Goal: Use online tool/utility

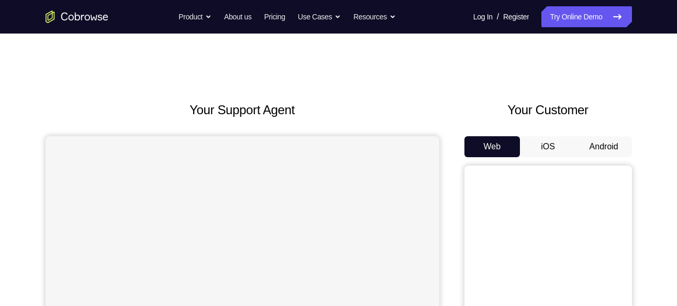
click at [603, 142] on button "Android" at bounding box center [604, 146] width 56 height 21
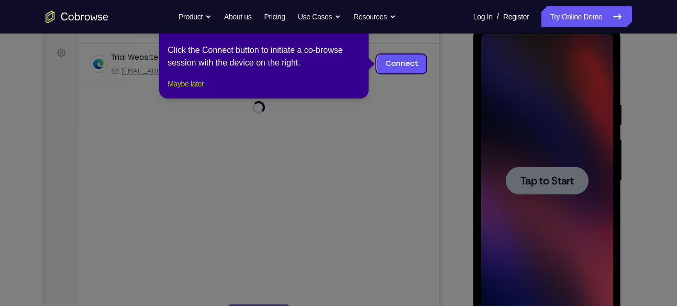
click at [192, 90] on button "Maybe later" at bounding box center [185, 83] width 36 height 13
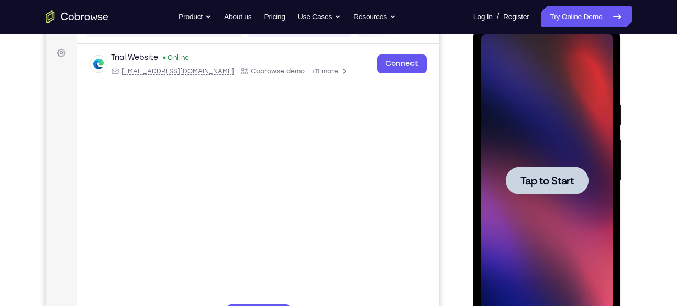
click at [547, 192] on div at bounding box center [547, 180] width 83 height 28
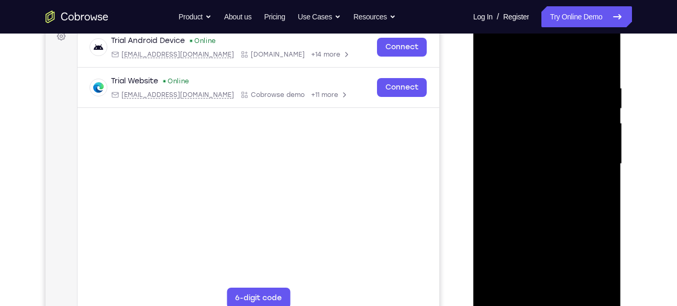
scroll to position [164, 0]
click at [544, 297] on div at bounding box center [547, 163] width 132 height 293
click at [546, 299] on div at bounding box center [547, 163] width 132 height 293
click at [593, 260] on div at bounding box center [547, 163] width 132 height 293
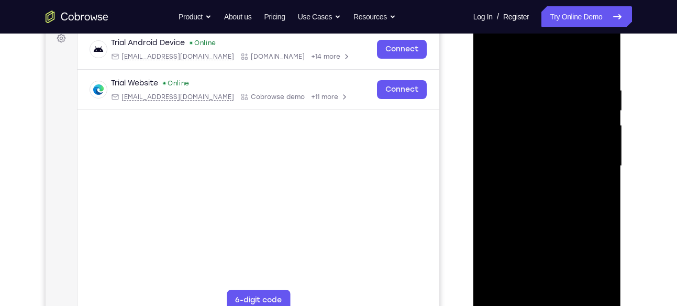
scroll to position [161, 0]
click at [514, 70] on div at bounding box center [547, 166] width 132 height 293
click at [592, 161] on div at bounding box center [547, 166] width 132 height 293
click at [536, 183] on div at bounding box center [547, 166] width 132 height 293
click at [534, 155] on div at bounding box center [547, 166] width 132 height 293
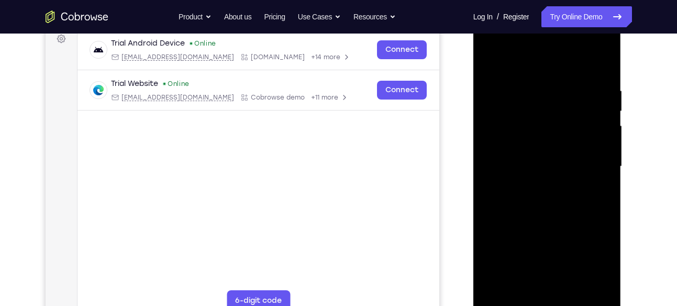
click at [530, 177] on div at bounding box center [547, 166] width 132 height 293
click at [528, 162] on div at bounding box center [547, 166] width 132 height 293
click at [558, 208] on div at bounding box center [547, 166] width 132 height 293
click at [531, 86] on div at bounding box center [547, 166] width 132 height 293
click at [575, 62] on div at bounding box center [547, 166] width 132 height 293
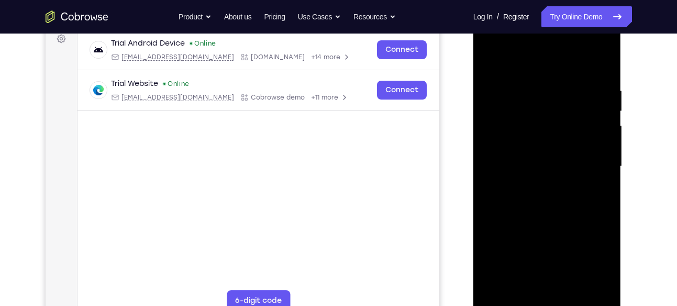
click at [536, 77] on div at bounding box center [547, 166] width 132 height 293
click at [600, 62] on div at bounding box center [547, 166] width 132 height 293
click at [606, 58] on div at bounding box center [547, 166] width 132 height 293
click at [553, 77] on div at bounding box center [547, 166] width 132 height 293
click at [492, 76] on div at bounding box center [547, 166] width 132 height 293
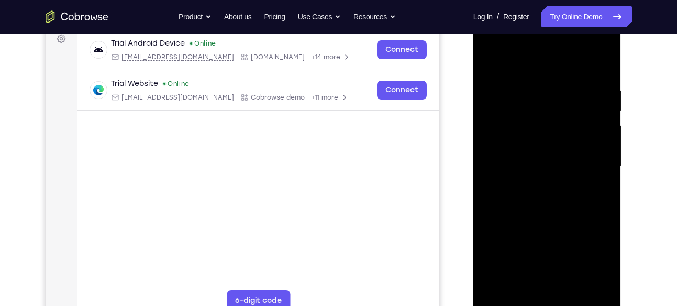
click at [489, 57] on div at bounding box center [547, 166] width 132 height 293
click at [574, 291] on div at bounding box center [547, 166] width 132 height 293
click at [558, 224] on div at bounding box center [547, 166] width 132 height 293
click at [538, 212] on div at bounding box center [547, 166] width 132 height 293
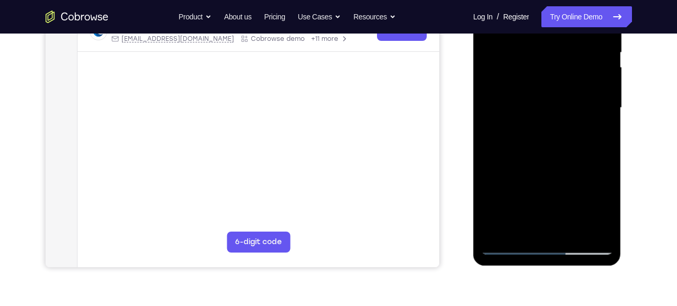
scroll to position [220, 0]
click at [511, 247] on div at bounding box center [547, 107] width 132 height 293
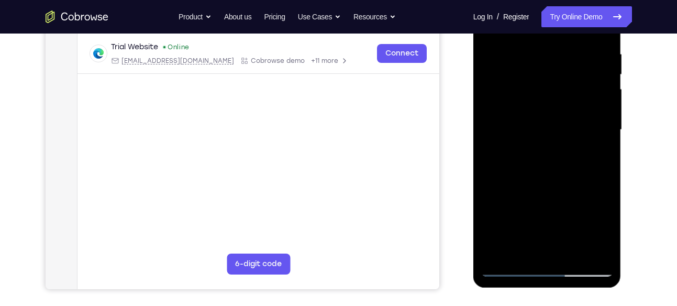
scroll to position [194, 0]
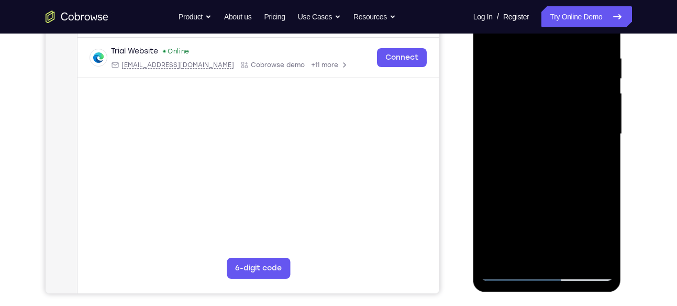
click at [508, 271] on div at bounding box center [547, 133] width 132 height 293
click at [598, 261] on div at bounding box center [547, 133] width 132 height 293
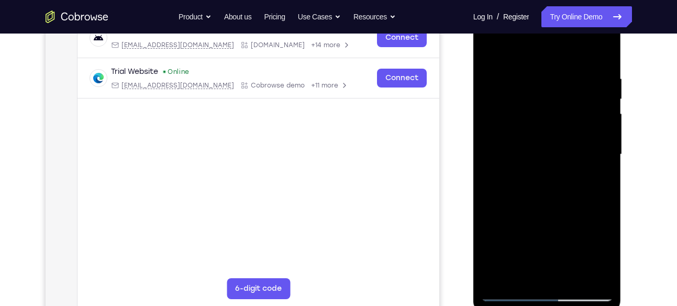
scroll to position [173, 0]
drag, startPoint x: 561, startPoint y: 227, endPoint x: 551, endPoint y: 172, distance: 55.8
click at [551, 172] on div at bounding box center [547, 154] width 132 height 293
click at [534, 213] on div at bounding box center [547, 154] width 132 height 293
click at [490, 162] on div at bounding box center [547, 154] width 132 height 293
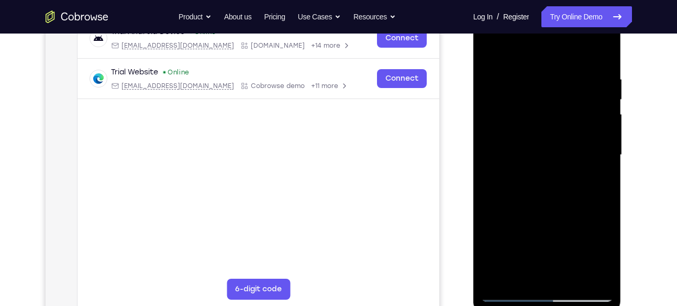
click at [509, 293] on div at bounding box center [547, 154] width 132 height 293
click at [579, 215] on div at bounding box center [547, 154] width 132 height 293
click at [513, 294] on div at bounding box center [547, 154] width 132 height 293
drag, startPoint x: 539, startPoint y: 225, endPoint x: 540, endPoint y: 156, distance: 68.6
click at [540, 156] on div at bounding box center [547, 154] width 132 height 293
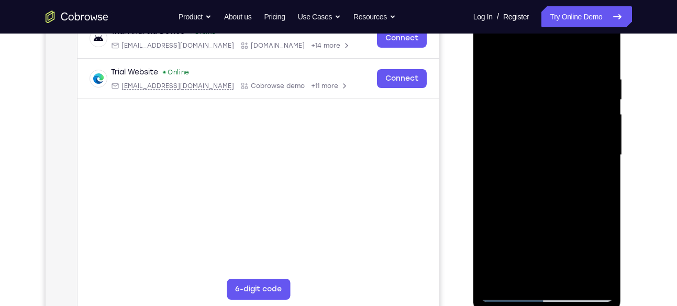
drag, startPoint x: 542, startPoint y: 229, endPoint x: 541, endPoint y: 160, distance: 69.1
click at [541, 160] on div at bounding box center [547, 154] width 132 height 293
drag, startPoint x: 541, startPoint y: 160, endPoint x: 543, endPoint y: 234, distance: 74.9
click at [543, 234] on div at bounding box center [547, 154] width 132 height 293
drag, startPoint x: 550, startPoint y: 170, endPoint x: 544, endPoint y: 126, distance: 44.3
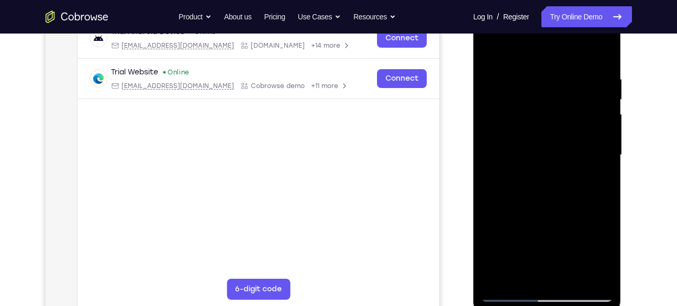
click at [544, 126] on div at bounding box center [547, 154] width 132 height 293
drag, startPoint x: 510, startPoint y: 183, endPoint x: 510, endPoint y: 124, distance: 59.1
click at [510, 124] on div at bounding box center [547, 154] width 132 height 293
drag, startPoint x: 536, startPoint y: 186, endPoint x: 530, endPoint y: 95, distance: 91.3
click at [530, 95] on div at bounding box center [547, 154] width 132 height 293
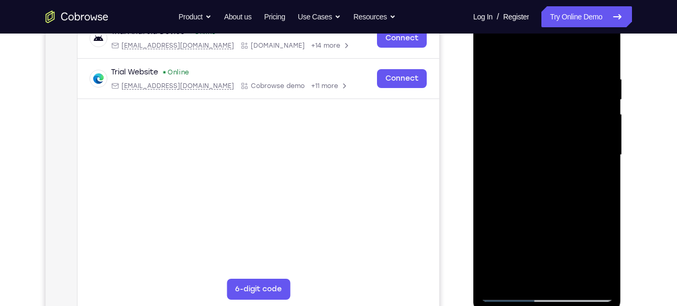
drag, startPoint x: 557, startPoint y: 185, endPoint x: 549, endPoint y: 97, distance: 88.3
click at [549, 97] on div at bounding box center [547, 154] width 132 height 293
drag, startPoint x: 554, startPoint y: 171, endPoint x: 553, endPoint y: 83, distance: 87.4
click at [553, 83] on div at bounding box center [547, 154] width 132 height 293
drag, startPoint x: 553, startPoint y: 112, endPoint x: 589, endPoint y: 230, distance: 123.7
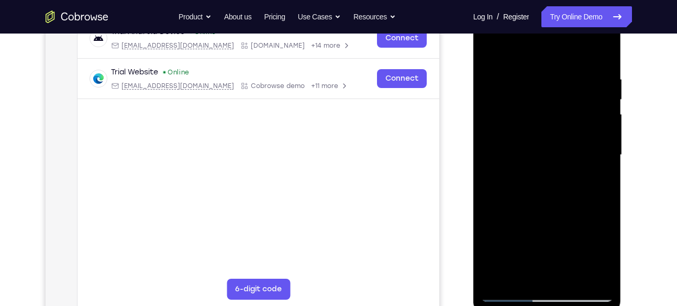
click at [589, 230] on div at bounding box center [547, 154] width 132 height 293
drag, startPoint x: 580, startPoint y: 105, endPoint x: 620, endPoint y: 230, distance: 131.4
click at [620, 230] on div at bounding box center [547, 157] width 148 height 312
drag, startPoint x: 606, startPoint y: 109, endPoint x: 614, endPoint y: 230, distance: 121.7
click at [614, 230] on div at bounding box center [547, 157] width 148 height 312
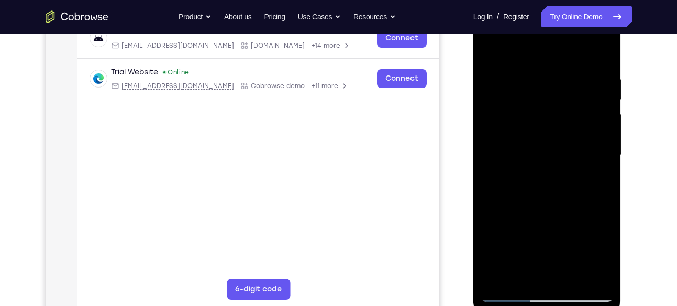
click at [547, 127] on div at bounding box center [547, 154] width 132 height 293
click at [607, 81] on div at bounding box center [547, 154] width 132 height 293
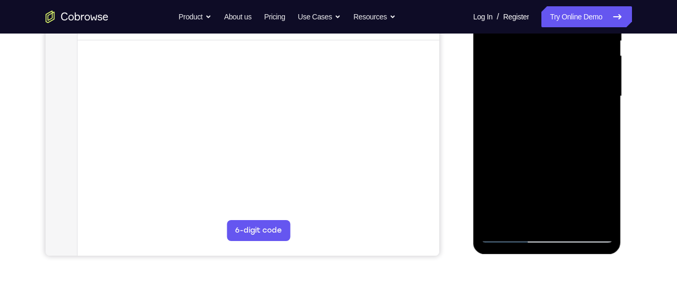
scroll to position [232, 0]
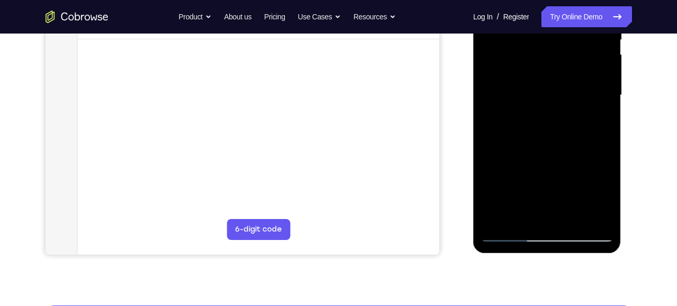
click at [509, 233] on div at bounding box center [547, 95] width 132 height 293
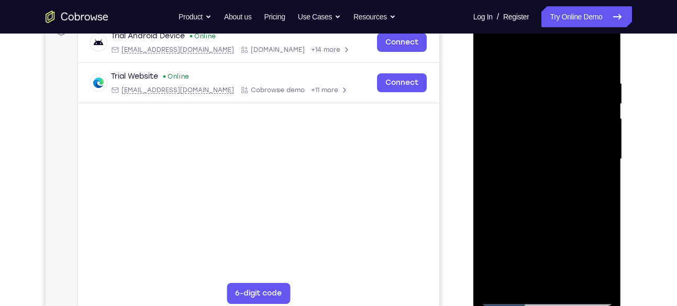
scroll to position [170, 0]
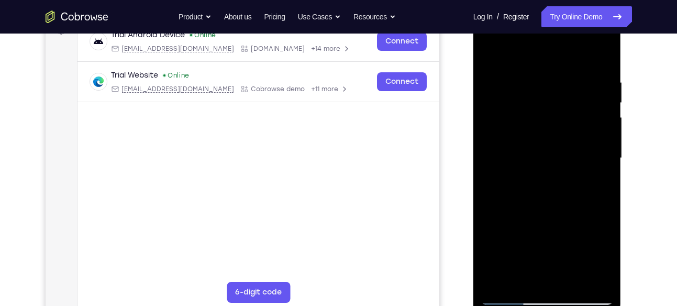
click at [517, 93] on div at bounding box center [547, 158] width 132 height 293
click at [523, 94] on div at bounding box center [547, 158] width 132 height 293
click at [543, 216] on div at bounding box center [547, 158] width 132 height 293
click at [548, 103] on div at bounding box center [547, 158] width 132 height 293
click at [529, 108] on div at bounding box center [547, 158] width 132 height 293
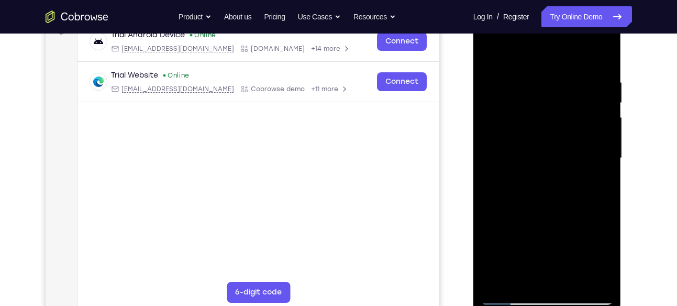
click at [540, 127] on div at bounding box center [547, 158] width 132 height 293
click at [522, 173] on div at bounding box center [547, 158] width 132 height 293
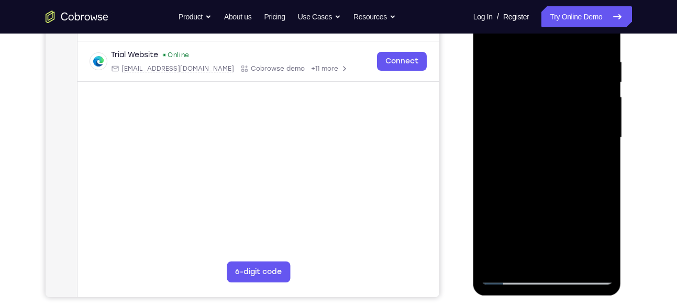
scroll to position [193, 0]
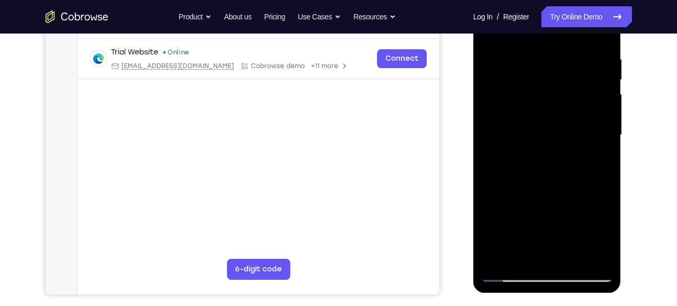
drag, startPoint x: 549, startPoint y: 110, endPoint x: 552, endPoint y: 41, distance: 68.6
click at [552, 41] on div at bounding box center [547, 134] width 132 height 293
click at [545, 166] on div at bounding box center [547, 134] width 132 height 293
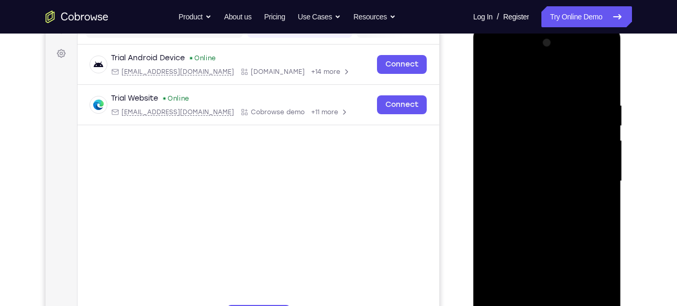
scroll to position [144, 0]
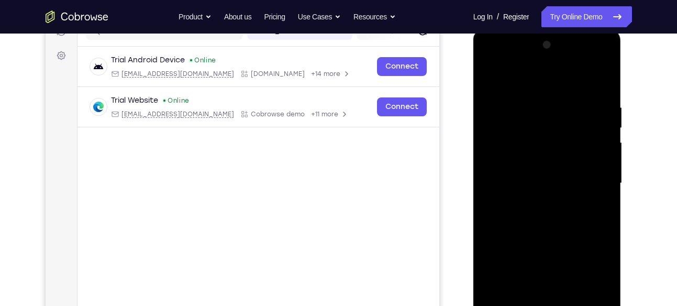
click at [551, 170] on div at bounding box center [547, 183] width 132 height 293
click at [567, 284] on div at bounding box center [547, 183] width 132 height 293
drag, startPoint x: 558, startPoint y: 163, endPoint x: 552, endPoint y: 87, distance: 76.7
click at [552, 87] on div at bounding box center [547, 183] width 132 height 293
drag, startPoint x: 552, startPoint y: 87, endPoint x: 570, endPoint y: 166, distance: 81.5
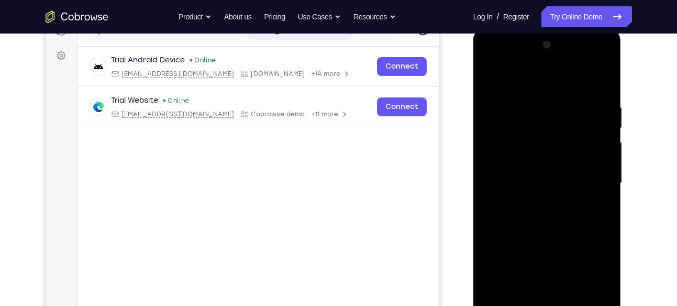
click at [570, 166] on div at bounding box center [547, 183] width 132 height 293
drag, startPoint x: 539, startPoint y: 204, endPoint x: 539, endPoint y: 148, distance: 56.5
click at [539, 148] on div at bounding box center [547, 183] width 132 height 293
click at [549, 188] on div at bounding box center [547, 183] width 132 height 293
click at [546, 214] on div at bounding box center [547, 183] width 132 height 293
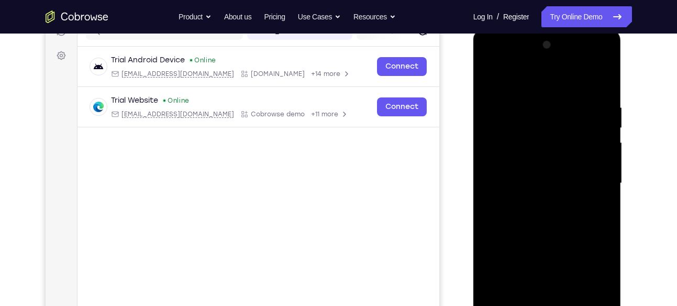
drag, startPoint x: 547, startPoint y: 199, endPoint x: 544, endPoint y: 102, distance: 97.9
click at [544, 102] on div at bounding box center [547, 183] width 132 height 293
click at [553, 204] on div at bounding box center [547, 183] width 132 height 293
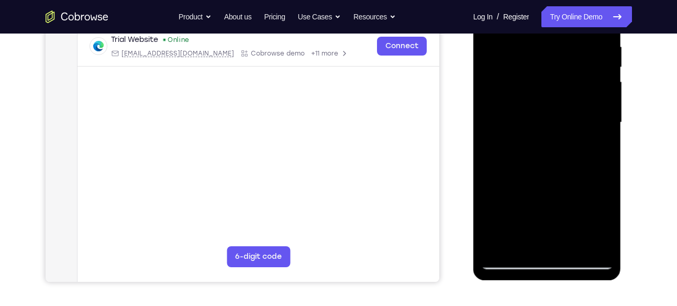
scroll to position [201, 0]
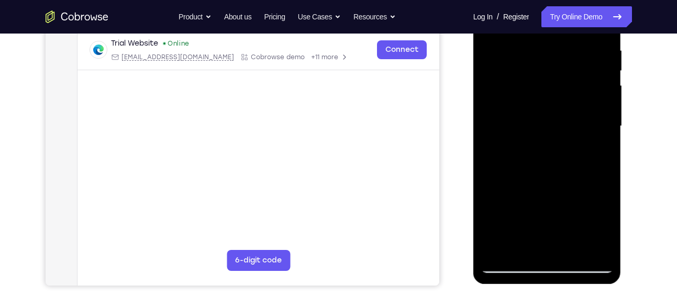
drag, startPoint x: 557, startPoint y: 200, endPoint x: 555, endPoint y: 74, distance: 126.1
click at [555, 74] on div at bounding box center [547, 126] width 132 height 293
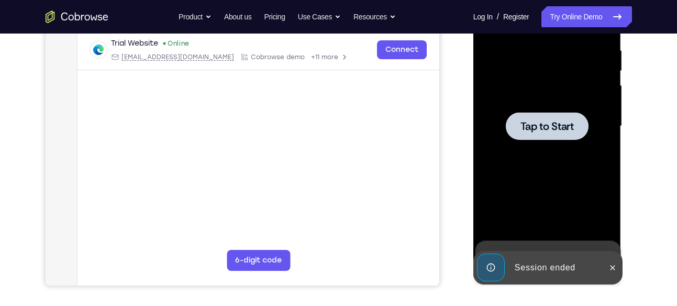
click at [533, 133] on div at bounding box center [547, 126] width 83 height 28
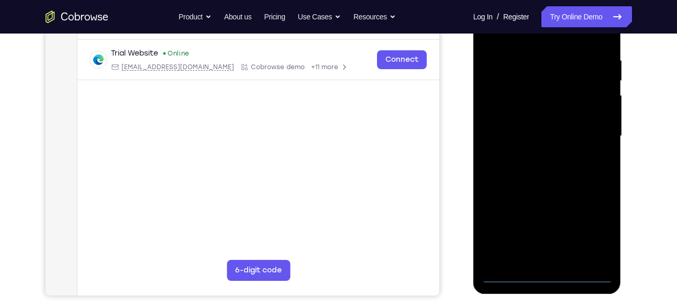
scroll to position [194, 0]
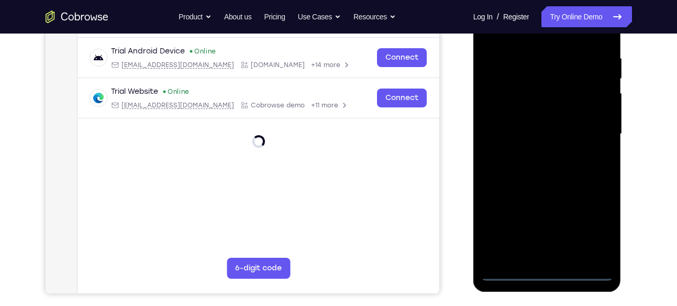
click at [512, 274] on div at bounding box center [547, 133] width 132 height 293
click at [504, 270] on div at bounding box center [547, 133] width 132 height 293
click at [592, 227] on div at bounding box center [547, 133] width 132 height 293
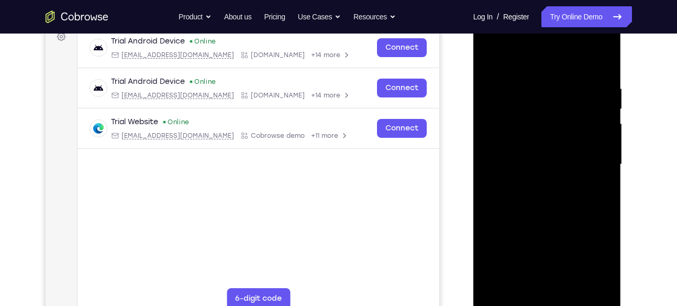
scroll to position [163, 0]
click at [520, 64] on div at bounding box center [547, 164] width 132 height 293
click at [505, 130] on div at bounding box center [547, 164] width 132 height 293
click at [528, 157] on div at bounding box center [547, 164] width 132 height 293
drag, startPoint x: 535, startPoint y: 159, endPoint x: 533, endPoint y: 117, distance: 41.9
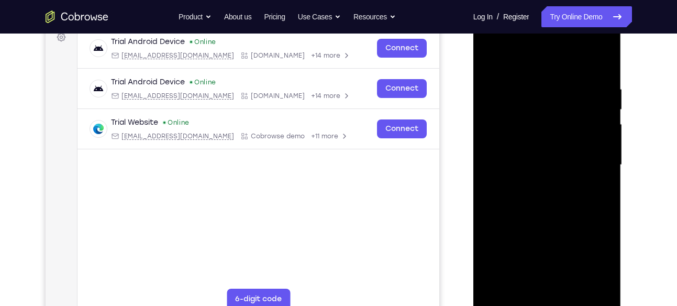
click at [533, 117] on div at bounding box center [547, 164] width 132 height 293
click at [545, 151] on div at bounding box center [547, 164] width 132 height 293
click at [533, 131] on div at bounding box center [547, 164] width 132 height 293
drag, startPoint x: 546, startPoint y: 238, endPoint x: 546, endPoint y: 155, distance: 82.7
click at [546, 155] on div at bounding box center [547, 164] width 132 height 293
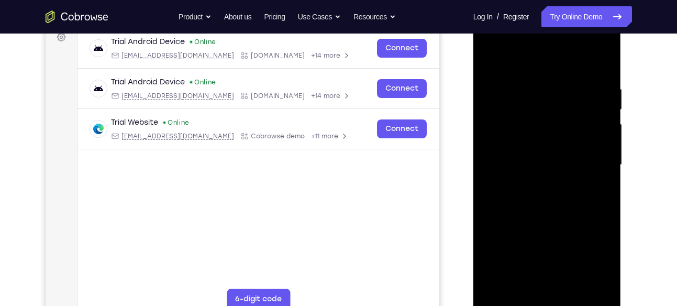
click at [510, 302] on div at bounding box center [547, 164] width 132 height 293
click at [546, 175] on div at bounding box center [547, 164] width 132 height 293
click at [601, 167] on div at bounding box center [547, 164] width 132 height 293
drag, startPoint x: 555, startPoint y: 262, endPoint x: 555, endPoint y: 212, distance: 50.2
click at [555, 212] on div at bounding box center [547, 164] width 132 height 293
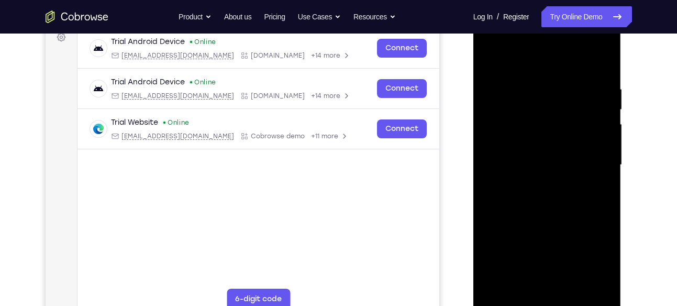
click at [553, 272] on div at bounding box center [547, 164] width 132 height 293
drag, startPoint x: 555, startPoint y: 158, endPoint x: 546, endPoint y: 63, distance: 94.6
click at [546, 63] on div at bounding box center [547, 164] width 132 height 293
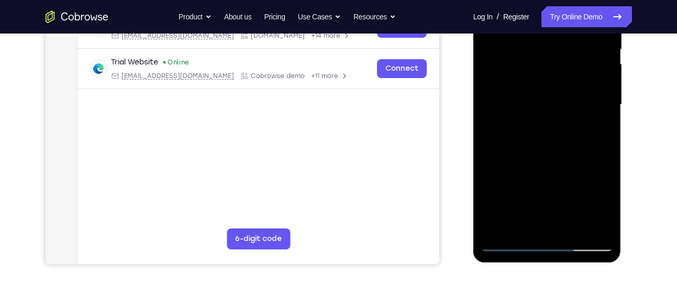
scroll to position [223, 0]
click at [508, 247] on div at bounding box center [547, 104] width 132 height 293
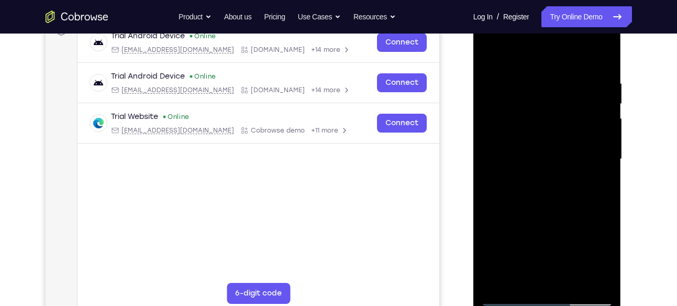
scroll to position [167, 0]
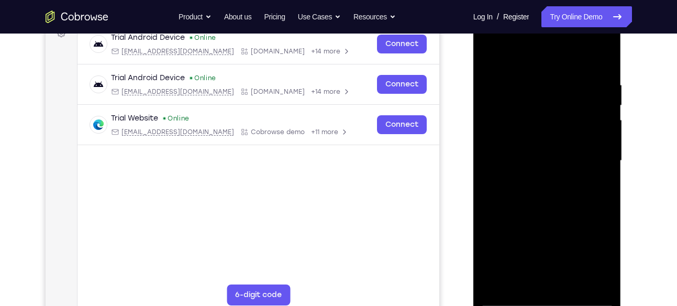
click at [555, 173] on div at bounding box center [547, 160] width 132 height 293
click at [548, 187] on div at bounding box center [547, 160] width 132 height 293
click at [499, 184] on div at bounding box center [547, 160] width 132 height 293
click at [550, 266] on div at bounding box center [547, 160] width 132 height 293
click at [521, 122] on div at bounding box center [547, 160] width 132 height 293
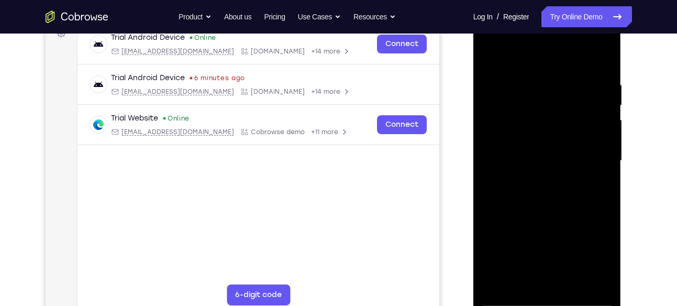
click at [566, 141] on div at bounding box center [547, 160] width 132 height 293
click at [559, 191] on div at bounding box center [547, 160] width 132 height 293
click at [551, 167] on div at bounding box center [547, 160] width 132 height 293
click at [544, 165] on div at bounding box center [547, 160] width 132 height 293
click at [543, 148] on div at bounding box center [547, 160] width 132 height 293
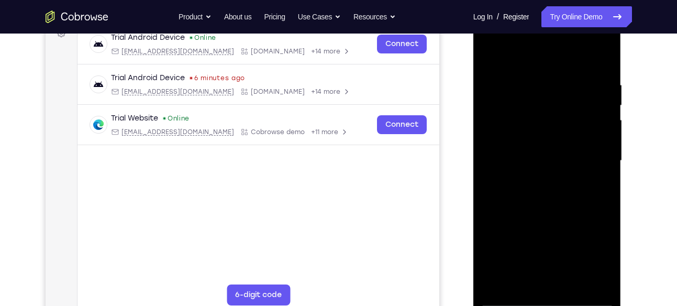
click at [558, 270] on div at bounding box center [547, 160] width 132 height 293
drag, startPoint x: 558, startPoint y: 147, endPoint x: 556, endPoint y: 65, distance: 81.7
click at [556, 65] on div at bounding box center [547, 160] width 132 height 293
click at [573, 53] on div at bounding box center [547, 160] width 132 height 293
click at [573, 59] on div at bounding box center [547, 160] width 132 height 293
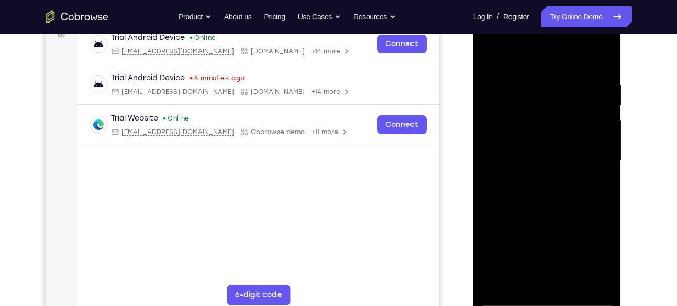
click at [549, 74] on div at bounding box center [547, 160] width 132 height 293
click at [572, 52] on div at bounding box center [547, 160] width 132 height 293
click at [554, 74] on div at bounding box center [547, 160] width 132 height 293
drag, startPoint x: 580, startPoint y: 218, endPoint x: 580, endPoint y: 165, distance: 52.9
click at [580, 165] on div at bounding box center [547, 160] width 132 height 293
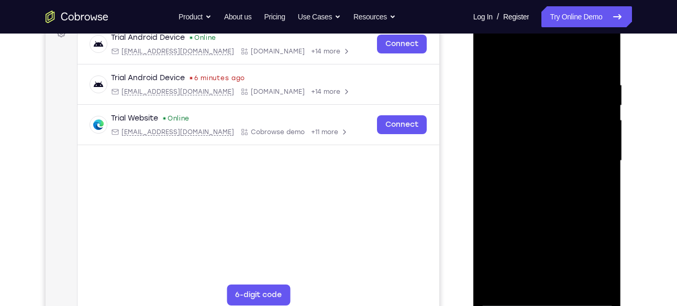
drag, startPoint x: 551, startPoint y: 113, endPoint x: 571, endPoint y: 332, distance: 220.2
click at [571, 305] on html "Online web based iOS Simulators and Android Emulators. Run iPhone, iPad, Mobile…" at bounding box center [547, 163] width 149 height 314
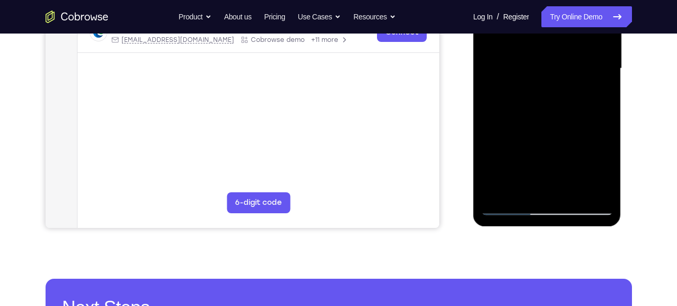
scroll to position [260, 0]
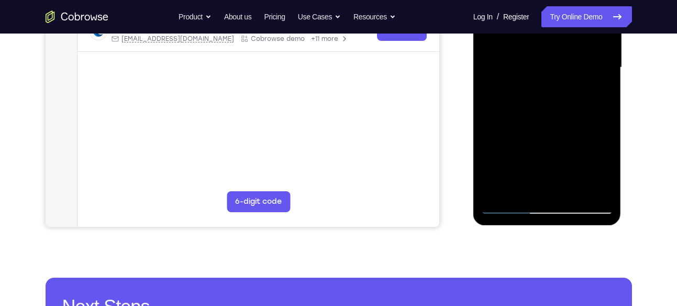
click at [509, 208] on div at bounding box center [547, 67] width 132 height 293
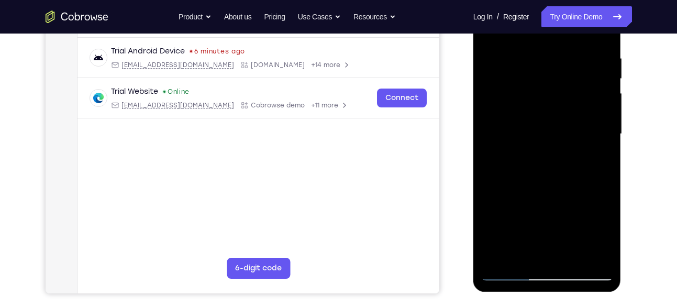
scroll to position [190, 0]
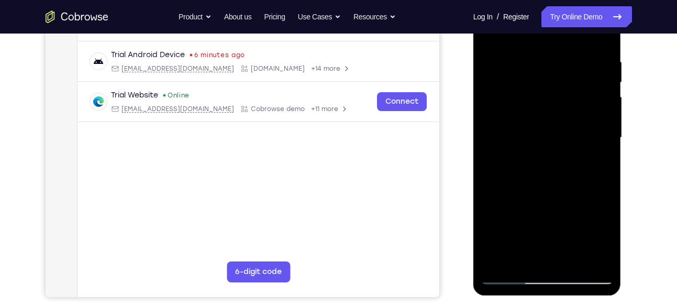
click at [508, 274] on div at bounding box center [547, 137] width 132 height 293
click at [537, 97] on div at bounding box center [547, 137] width 132 height 293
click at [510, 276] on div at bounding box center [547, 137] width 132 height 293
click at [537, 123] on div at bounding box center [547, 137] width 132 height 293
click at [518, 75] on div at bounding box center [547, 137] width 132 height 293
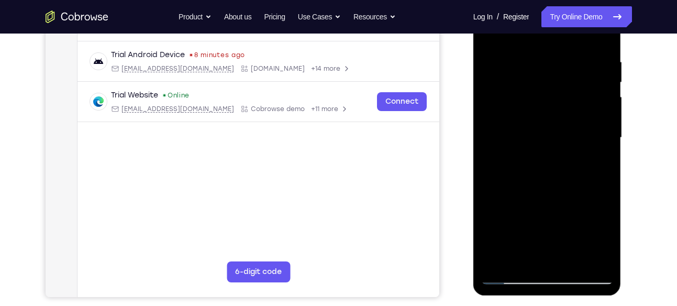
click at [541, 100] on div at bounding box center [547, 137] width 132 height 293
drag, startPoint x: 543, startPoint y: 127, endPoint x: 544, endPoint y: 66, distance: 60.2
click at [544, 66] on div at bounding box center [547, 137] width 132 height 293
click at [524, 167] on div at bounding box center [547, 137] width 132 height 293
click at [560, 205] on div at bounding box center [547, 137] width 132 height 293
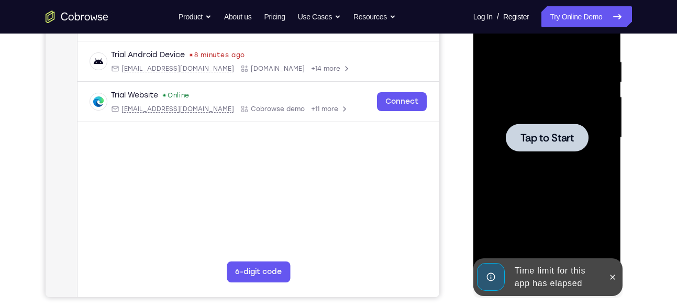
click at [536, 133] on span "Tap to Start" at bounding box center [546, 137] width 53 height 10
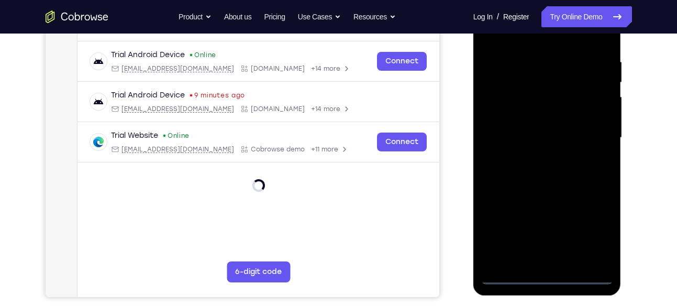
click at [509, 274] on div at bounding box center [547, 137] width 132 height 293
click at [591, 229] on div at bounding box center [547, 137] width 132 height 293
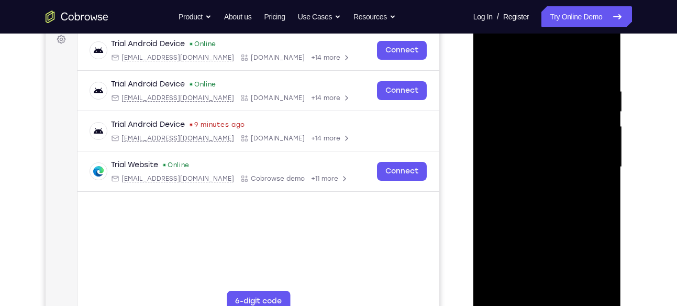
scroll to position [160, 0]
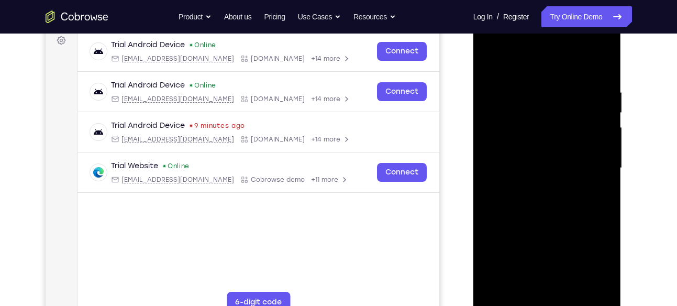
click at [499, 66] on div at bounding box center [547, 167] width 132 height 293
click at [504, 129] on div at bounding box center [547, 167] width 132 height 293
click at [512, 173] on div at bounding box center [547, 167] width 132 height 293
click at [536, 137] on div at bounding box center [547, 167] width 132 height 293
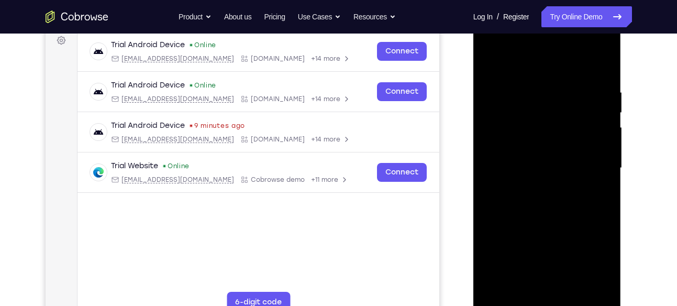
click at [536, 137] on div at bounding box center [547, 167] width 132 height 293
click at [537, 121] on div at bounding box center [547, 167] width 132 height 293
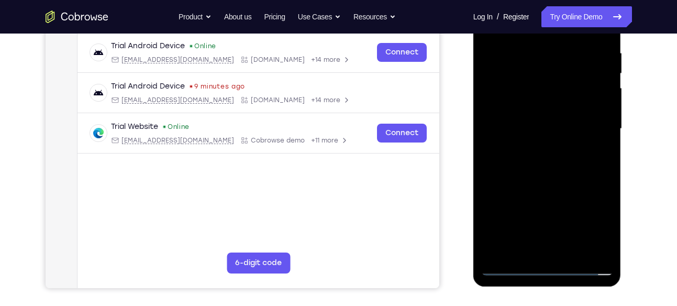
scroll to position [201, 0]
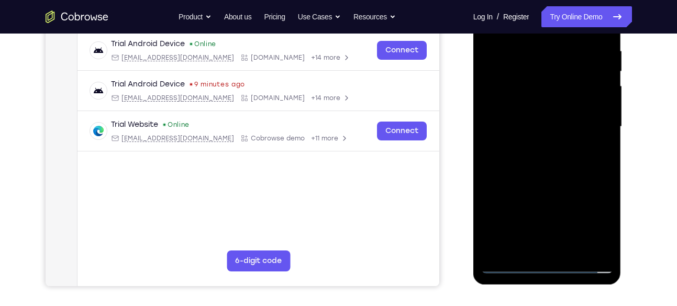
click at [540, 116] on div at bounding box center [547, 126] width 132 height 293
click at [532, 135] on div at bounding box center [547, 126] width 132 height 293
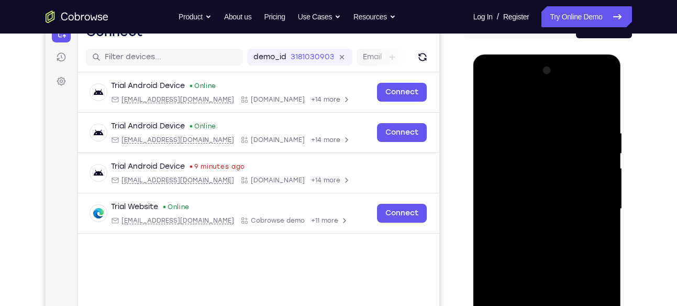
scroll to position [114, 0]
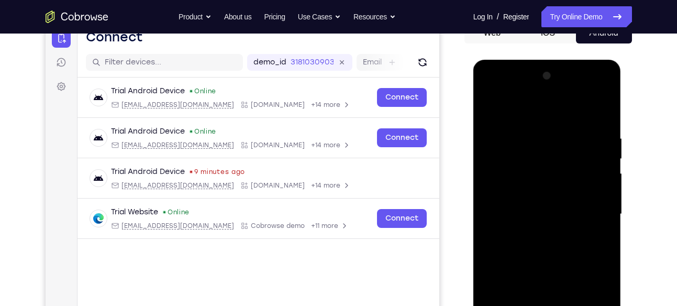
drag, startPoint x: 563, startPoint y: 220, endPoint x: 561, endPoint y: 143, distance: 77.0
click at [561, 143] on div at bounding box center [547, 214] width 132 height 293
click at [550, 238] on div at bounding box center [547, 214] width 132 height 293
click at [531, 163] on div at bounding box center [547, 214] width 132 height 293
click at [539, 208] on div at bounding box center [547, 214] width 132 height 293
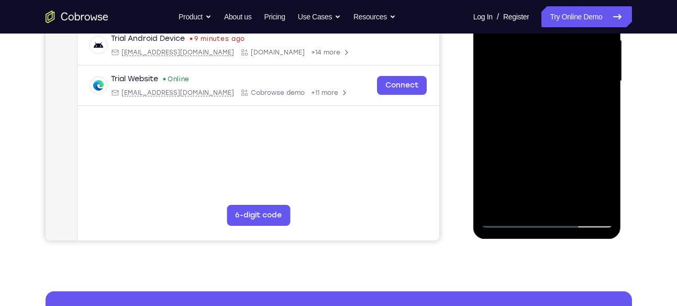
scroll to position [247, 0]
click at [540, 195] on div at bounding box center [547, 80] width 132 height 293
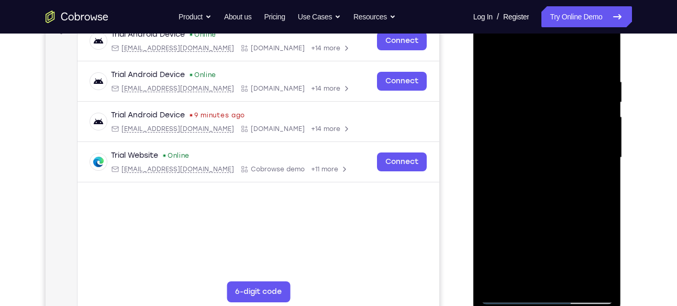
scroll to position [167, 0]
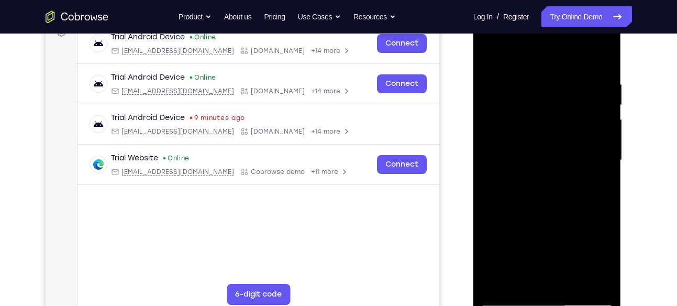
click at [530, 141] on div at bounding box center [547, 160] width 132 height 293
click at [544, 184] on div at bounding box center [547, 160] width 132 height 293
click at [590, 175] on div at bounding box center [547, 160] width 132 height 293
click at [515, 70] on div at bounding box center [547, 160] width 132 height 293
click at [490, 150] on div at bounding box center [547, 160] width 132 height 293
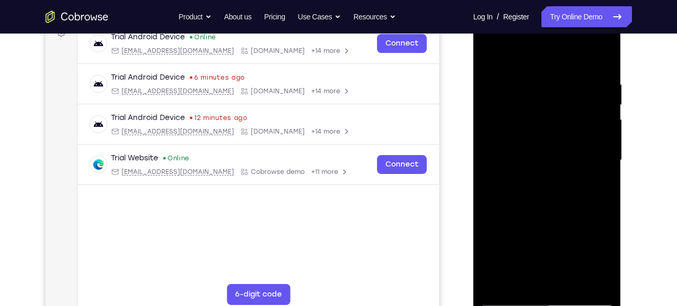
drag, startPoint x: 550, startPoint y: 228, endPoint x: 562, endPoint y: 73, distance: 155.9
click at [562, 73] on div at bounding box center [547, 160] width 132 height 293
drag, startPoint x: 557, startPoint y: 245, endPoint x: 564, endPoint y: 76, distance: 169.2
click at [564, 76] on div at bounding box center [547, 160] width 132 height 293
click at [509, 296] on div at bounding box center [547, 160] width 132 height 293
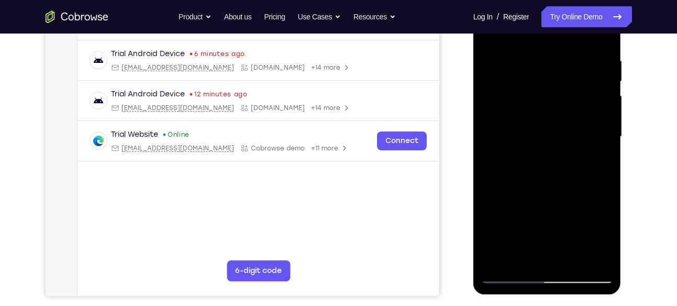
scroll to position [186, 0]
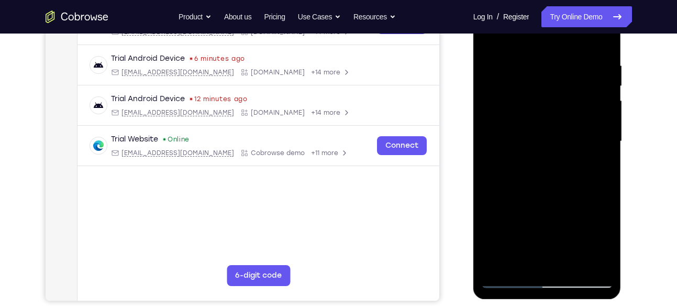
click at [506, 277] on div at bounding box center [547, 141] width 132 height 293
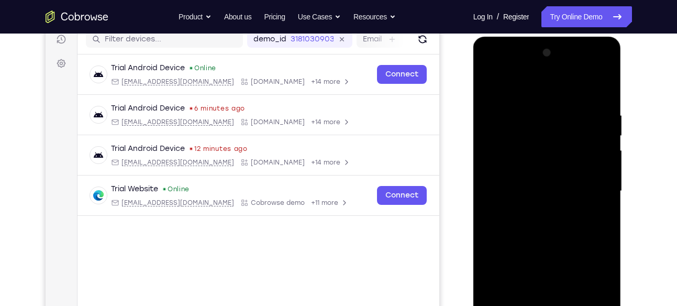
scroll to position [133, 0]
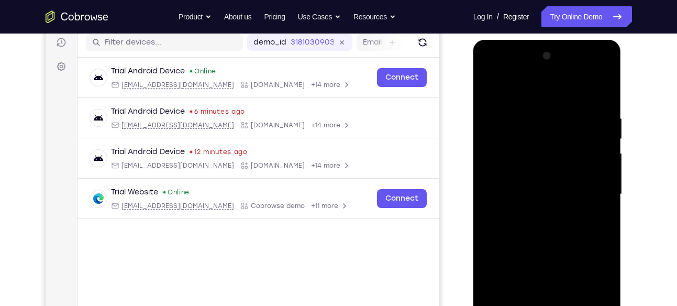
click at [578, 99] on div at bounding box center [547, 194] width 132 height 293
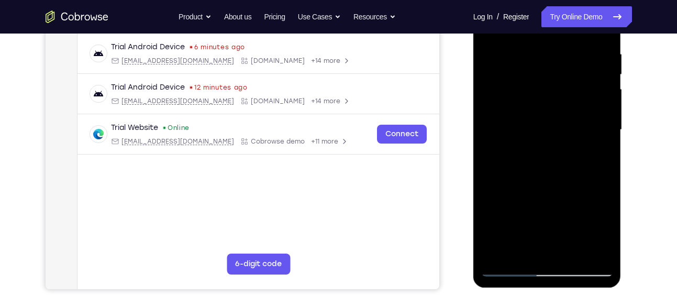
scroll to position [200, 0]
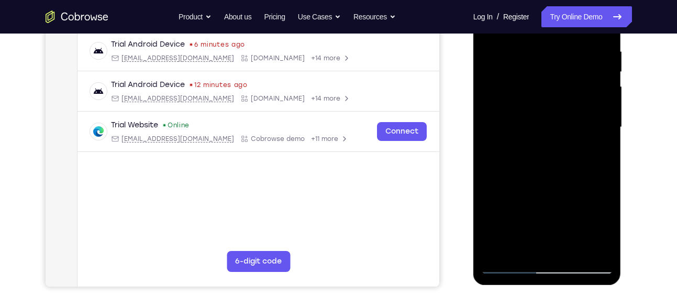
drag, startPoint x: 545, startPoint y: 217, endPoint x: 548, endPoint y: 100, distance: 117.3
click at [548, 100] on div at bounding box center [547, 127] width 132 height 293
drag, startPoint x: 542, startPoint y: 213, endPoint x: 555, endPoint y: 39, distance: 174.8
click at [555, 39] on div at bounding box center [547, 127] width 132 height 293
drag, startPoint x: 537, startPoint y: 205, endPoint x: 552, endPoint y: 58, distance: 147.8
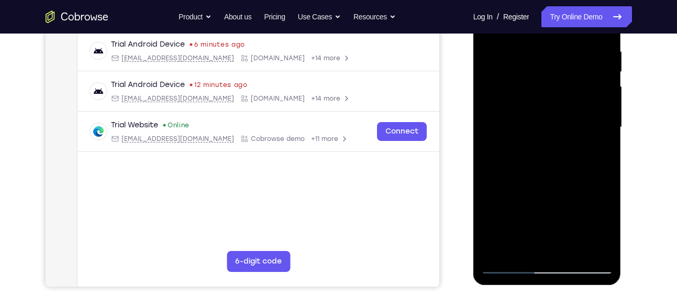
click at [552, 58] on div at bounding box center [547, 127] width 132 height 293
drag, startPoint x: 542, startPoint y: 208, endPoint x: 568, endPoint y: 25, distance: 184.5
click at [568, 25] on div at bounding box center [547, 127] width 132 height 293
drag, startPoint x: 553, startPoint y: 218, endPoint x: 582, endPoint y: 6, distance: 213.9
click at [582, 6] on div at bounding box center [547, 127] width 132 height 293
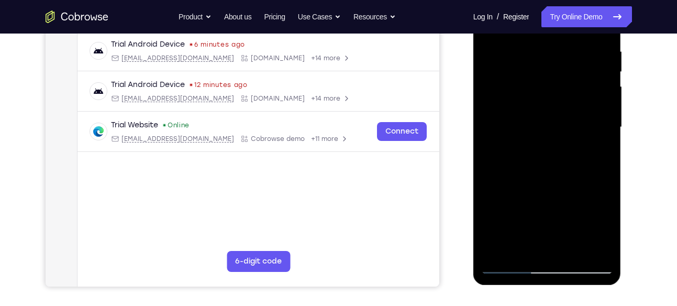
drag, startPoint x: 542, startPoint y: 208, endPoint x: 552, endPoint y: 8, distance: 200.1
click at [552, 8] on div at bounding box center [547, 127] width 132 height 293
drag, startPoint x: 566, startPoint y: 200, endPoint x: 575, endPoint y: 43, distance: 157.8
click at [575, 43] on div at bounding box center [547, 127] width 132 height 293
drag, startPoint x: 549, startPoint y: 199, endPoint x: 558, endPoint y: 39, distance: 160.4
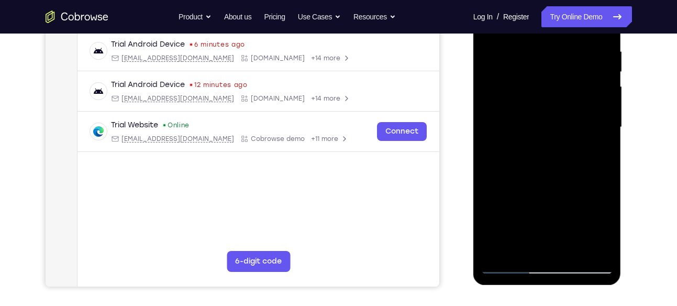
click at [558, 39] on div at bounding box center [547, 127] width 132 height 293
click at [516, 264] on div at bounding box center [547, 127] width 132 height 293
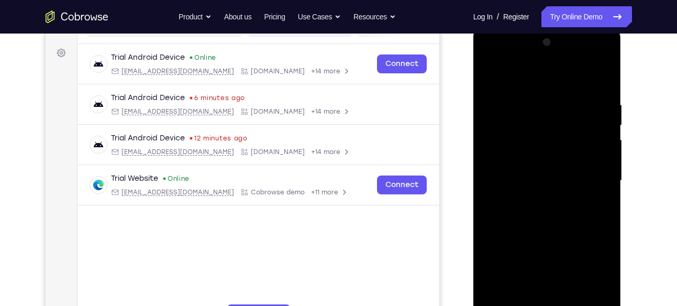
scroll to position [148, 0]
click at [601, 59] on div at bounding box center [547, 179] width 132 height 293
click at [606, 257] on div at bounding box center [547, 179] width 132 height 293
click at [589, 196] on div at bounding box center [547, 179] width 132 height 293
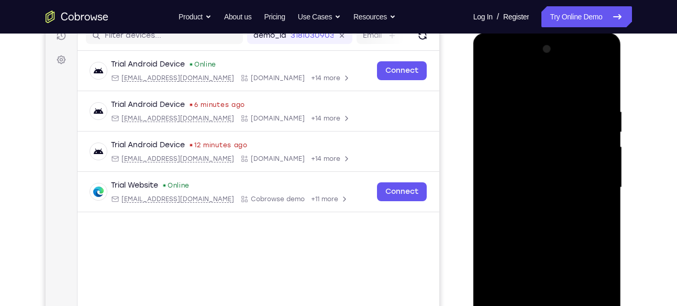
scroll to position [140, 0]
click at [550, 168] on div at bounding box center [547, 187] width 132 height 293
click at [605, 64] on div at bounding box center [547, 187] width 132 height 293
click at [512, 194] on div at bounding box center [547, 187] width 132 height 293
click at [603, 64] on div at bounding box center [547, 187] width 132 height 293
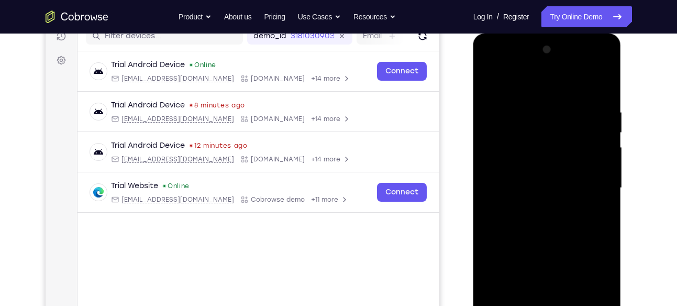
click at [600, 264] on div at bounding box center [547, 187] width 132 height 293
drag, startPoint x: 544, startPoint y: 275, endPoint x: 551, endPoint y: 169, distance: 105.9
click at [551, 169] on div at bounding box center [547, 187] width 132 height 293
drag, startPoint x: 551, startPoint y: 169, endPoint x: 551, endPoint y: 310, distance: 140.8
click at [551, 305] on div at bounding box center [547, 187] width 132 height 293
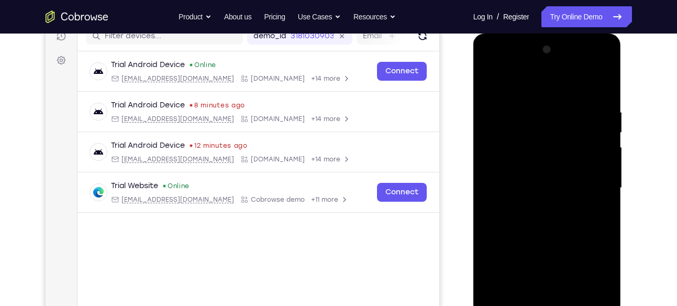
click at [603, 62] on div at bounding box center [547, 187] width 132 height 293
click at [602, 262] on div at bounding box center [547, 187] width 132 height 293
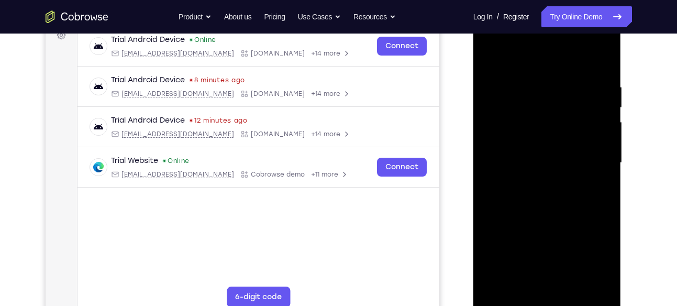
scroll to position [165, 0]
click at [508, 298] on div at bounding box center [547, 162] width 132 height 293
drag, startPoint x: 532, startPoint y: 242, endPoint x: 546, endPoint y: 127, distance: 116.5
click at [546, 127] on div at bounding box center [547, 162] width 132 height 293
drag, startPoint x: 546, startPoint y: 127, endPoint x: 539, endPoint y: 332, distance: 205.3
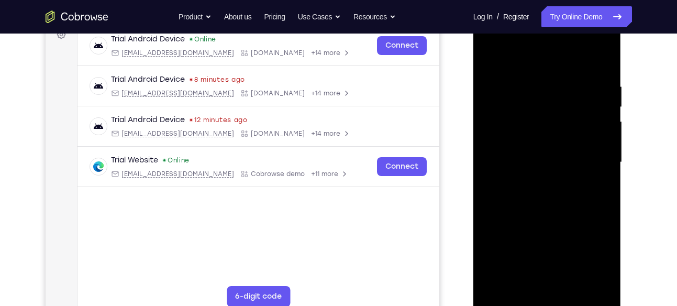
click at [539, 305] on html "Online web based iOS Simulators and Android Emulators. Run iPhone, iPad, Mobile…" at bounding box center [547, 165] width 149 height 314
click at [512, 70] on div at bounding box center [547, 162] width 132 height 293
drag, startPoint x: 539, startPoint y: 233, endPoint x: 541, endPoint y: 156, distance: 77.0
click at [541, 156] on div at bounding box center [547, 162] width 132 height 293
click at [590, 106] on div at bounding box center [547, 162] width 132 height 293
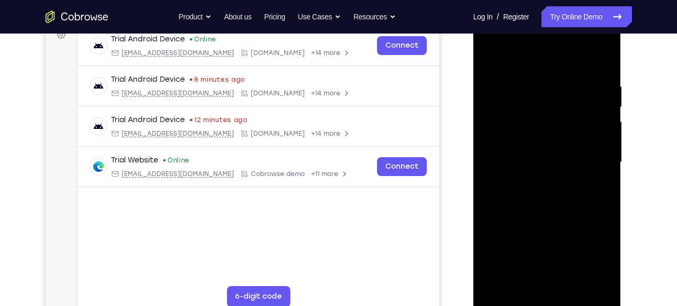
drag, startPoint x: 530, startPoint y: 260, endPoint x: 537, endPoint y: 164, distance: 96.1
click at [537, 164] on div at bounding box center [547, 162] width 132 height 293
click at [508, 300] on div at bounding box center [547, 162] width 132 height 293
click at [601, 88] on div at bounding box center [547, 162] width 132 height 293
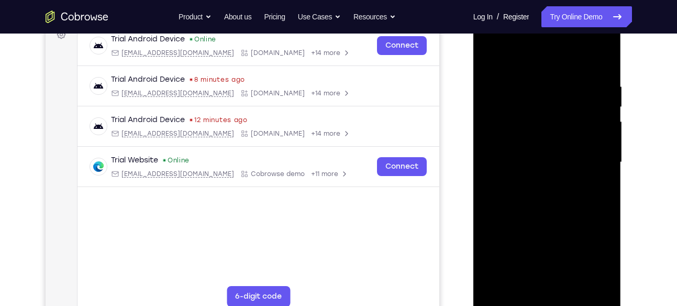
drag, startPoint x: 553, startPoint y: 258, endPoint x: 581, endPoint y: 87, distance: 173.5
click at [581, 87] on div at bounding box center [547, 162] width 132 height 293
drag, startPoint x: 568, startPoint y: 216, endPoint x: 593, endPoint y: 80, distance: 138.5
click at [593, 80] on div at bounding box center [547, 162] width 132 height 293
drag, startPoint x: 564, startPoint y: 230, endPoint x: 566, endPoint y: 163, distance: 67.0
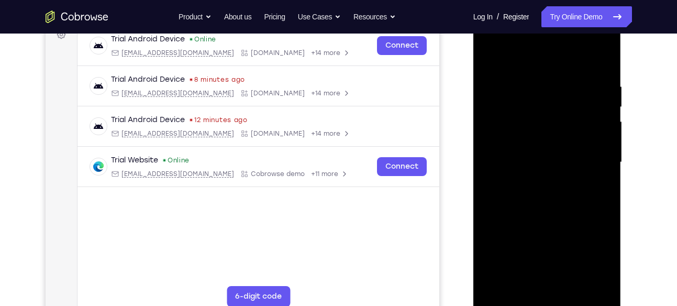
click at [566, 163] on div at bounding box center [547, 162] width 132 height 293
drag, startPoint x: 555, startPoint y: 120, endPoint x: 608, endPoint y: 332, distance: 218.6
click at [608, 305] on html "Online web based iOS Simulators and Android Emulators. Run iPhone, iPad, Mobile…" at bounding box center [547, 165] width 149 height 314
